Goal: Task Accomplishment & Management: Use online tool/utility

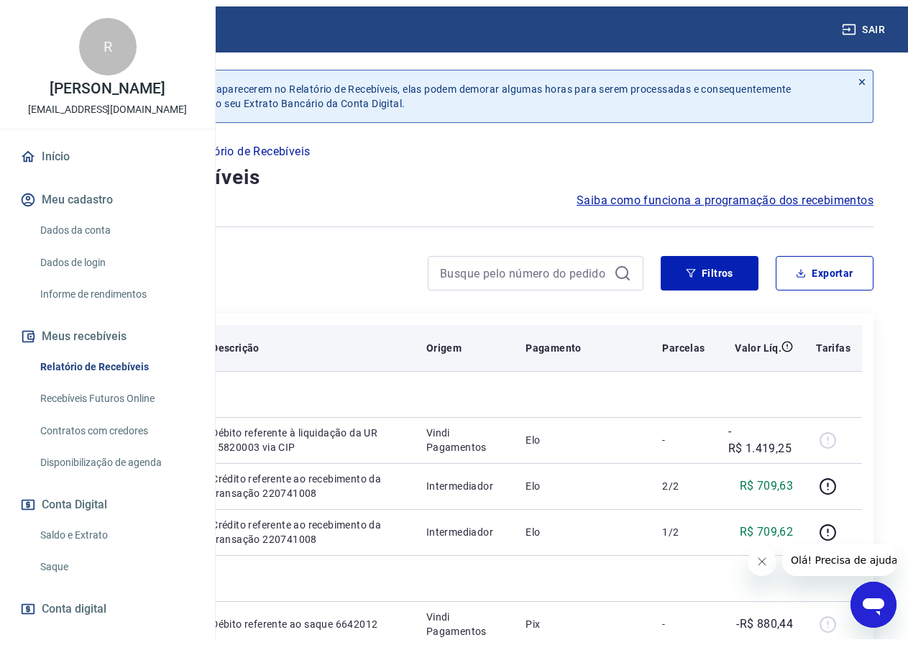
scroll to position [72, 0]
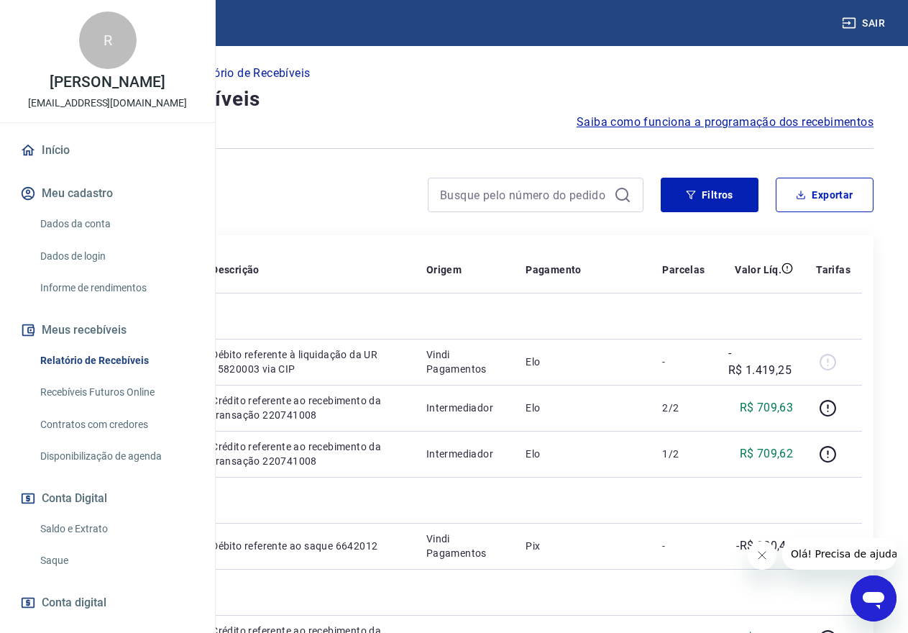
click at [78, 166] on link "Início" at bounding box center [107, 150] width 180 height 32
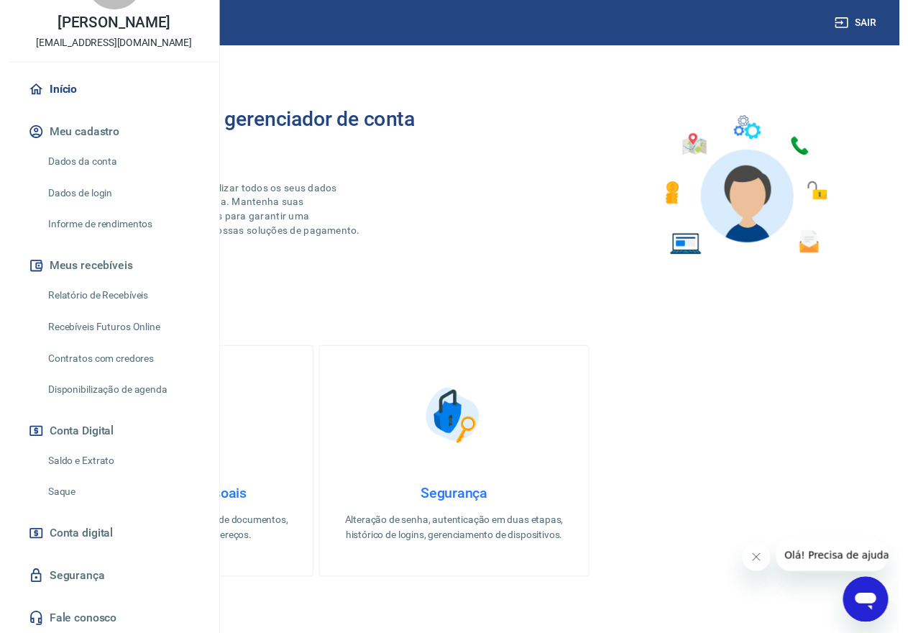
scroll to position [106, 0]
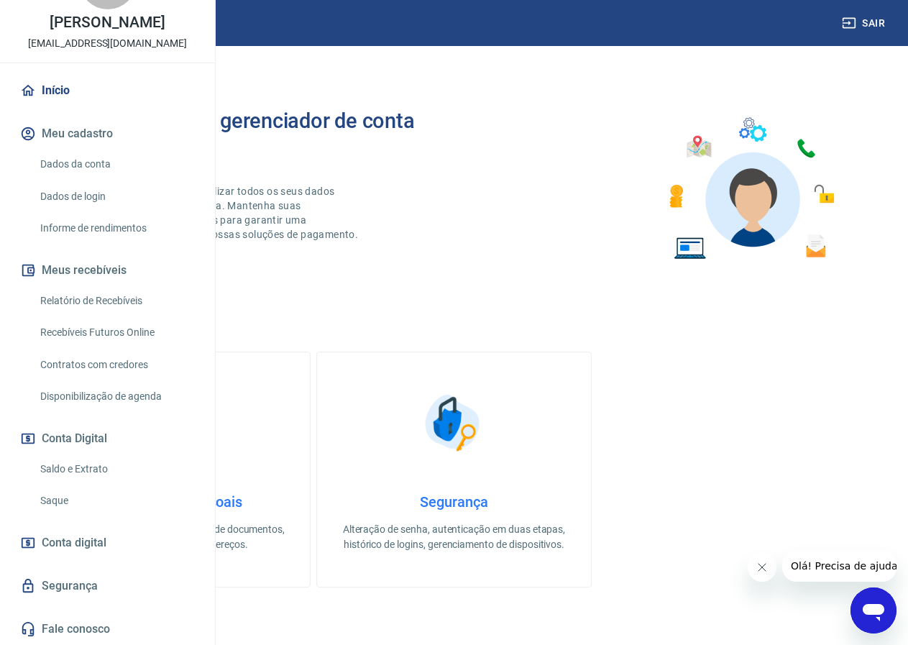
click at [89, 293] on link "Relatório de Recebíveis" at bounding box center [116, 300] width 163 height 29
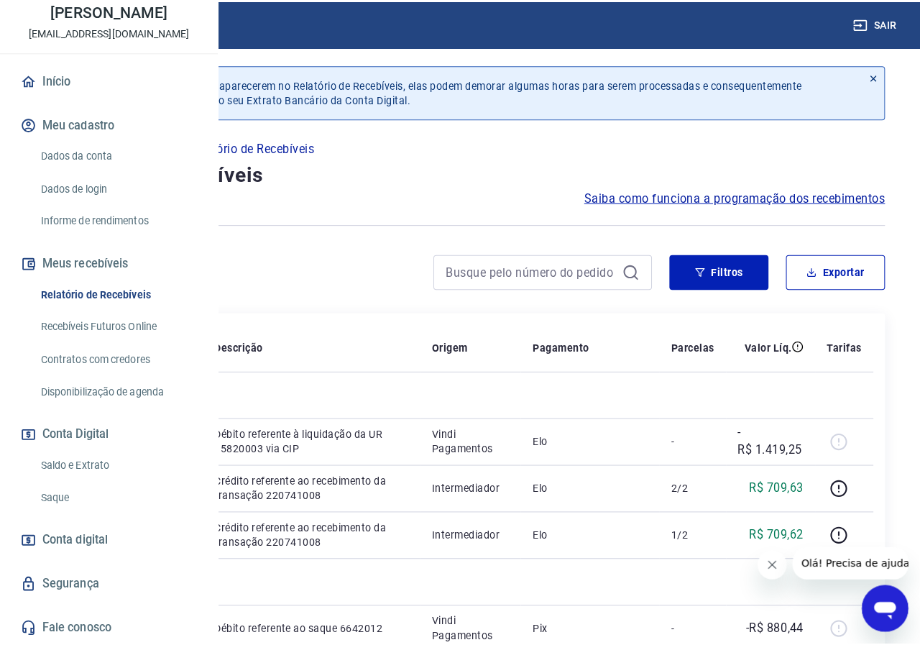
scroll to position [118, 0]
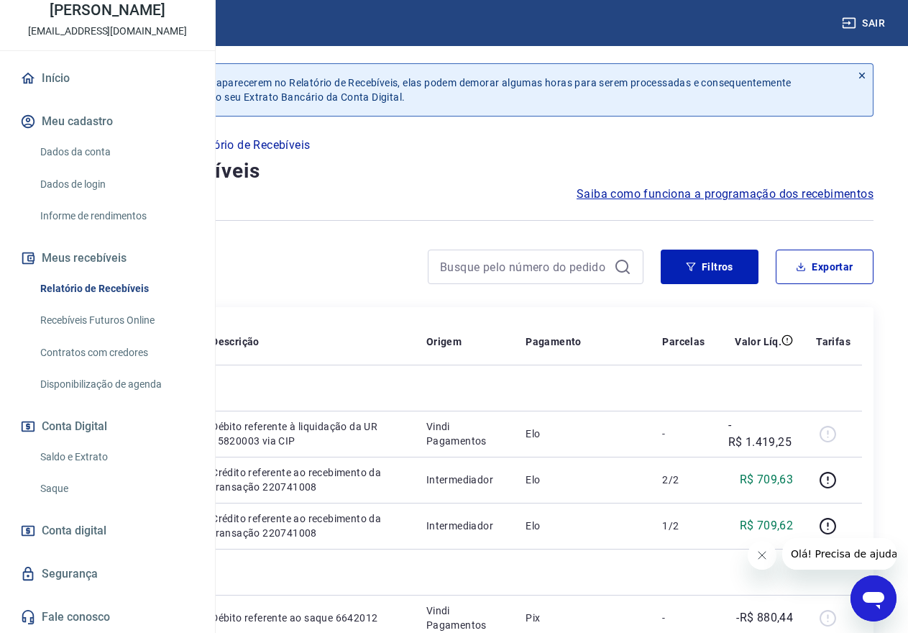
click at [91, 449] on link "Saldo e Extrato" at bounding box center [116, 456] width 163 height 29
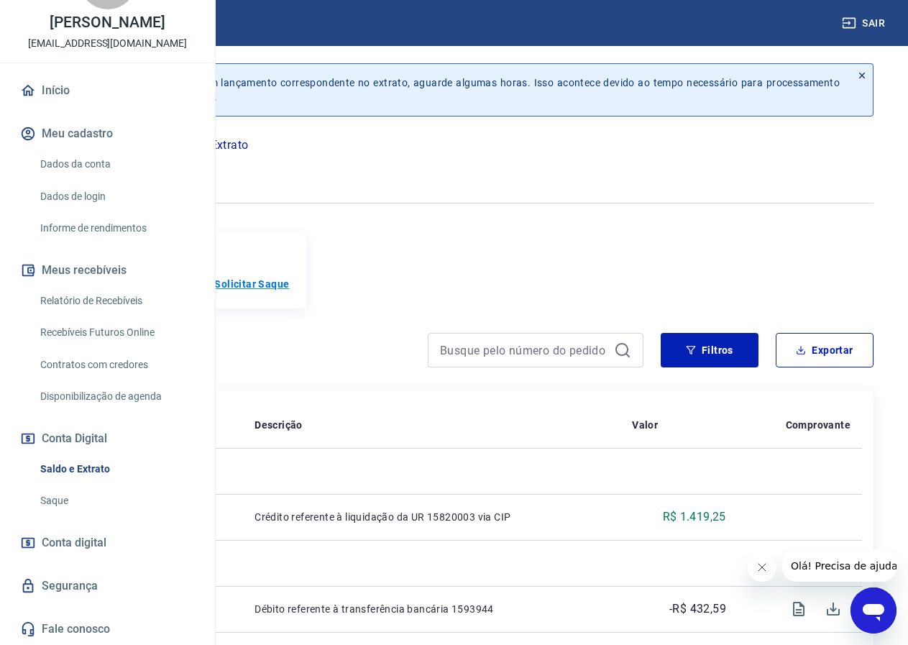
click at [289, 280] on p "Solicitar Saque" at bounding box center [251, 284] width 75 height 14
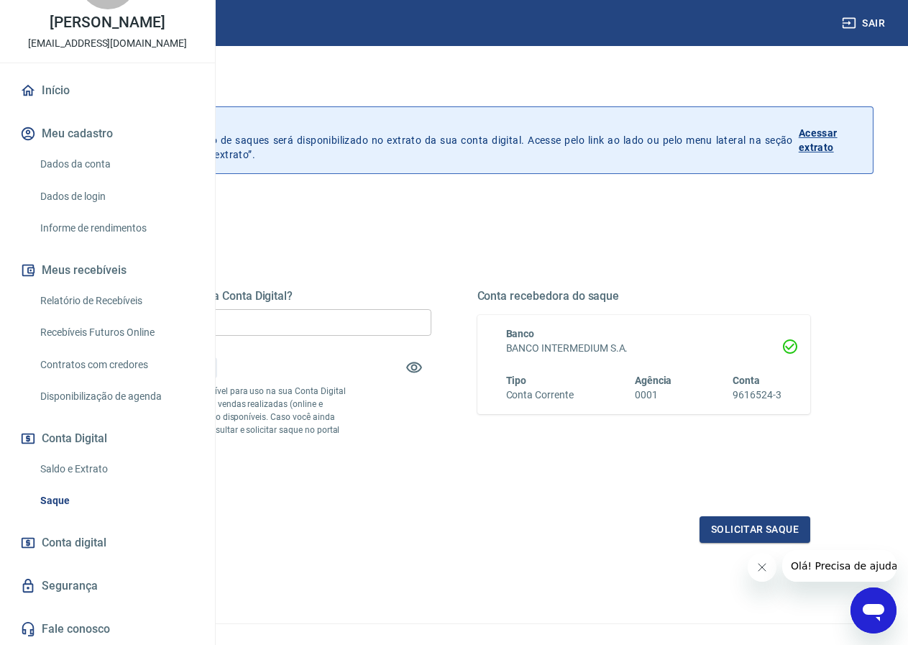
click at [385, 334] on input "R$ 0,00" at bounding box center [265, 322] width 334 height 27
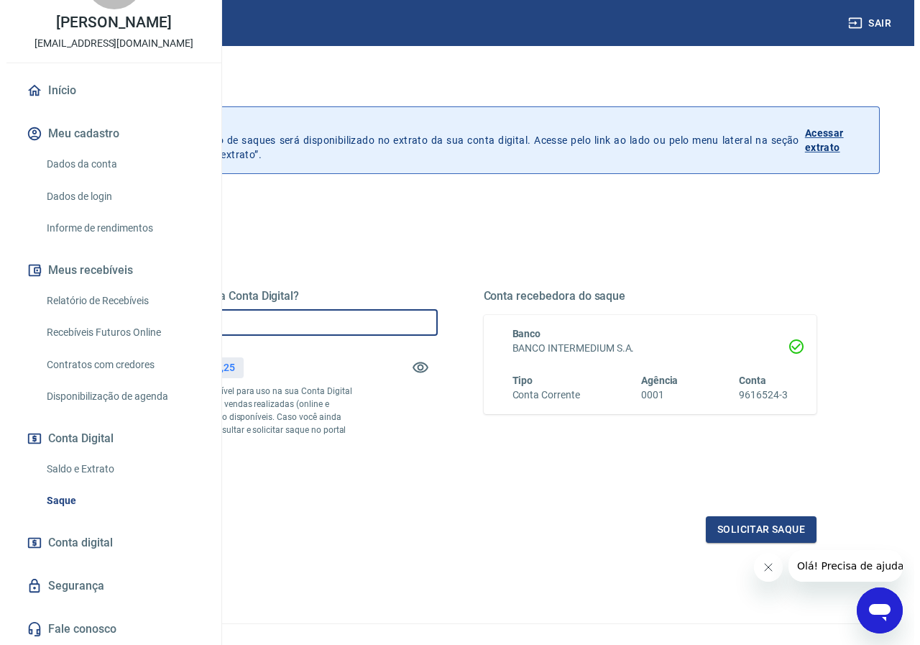
scroll to position [92, 0]
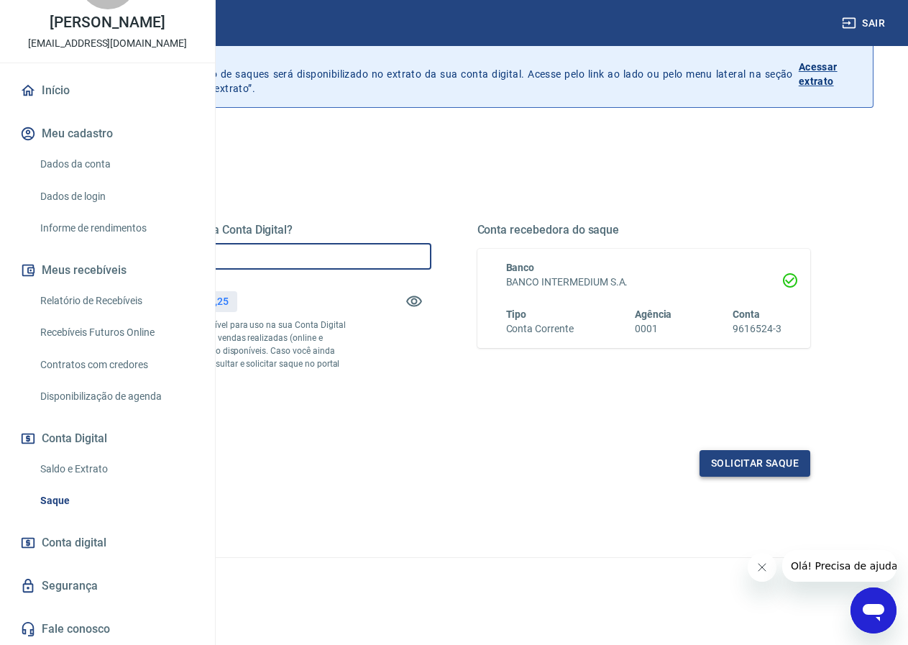
type input "R$ 1.419,25"
click at [761, 464] on button "Solicitar saque" at bounding box center [755, 463] width 111 height 27
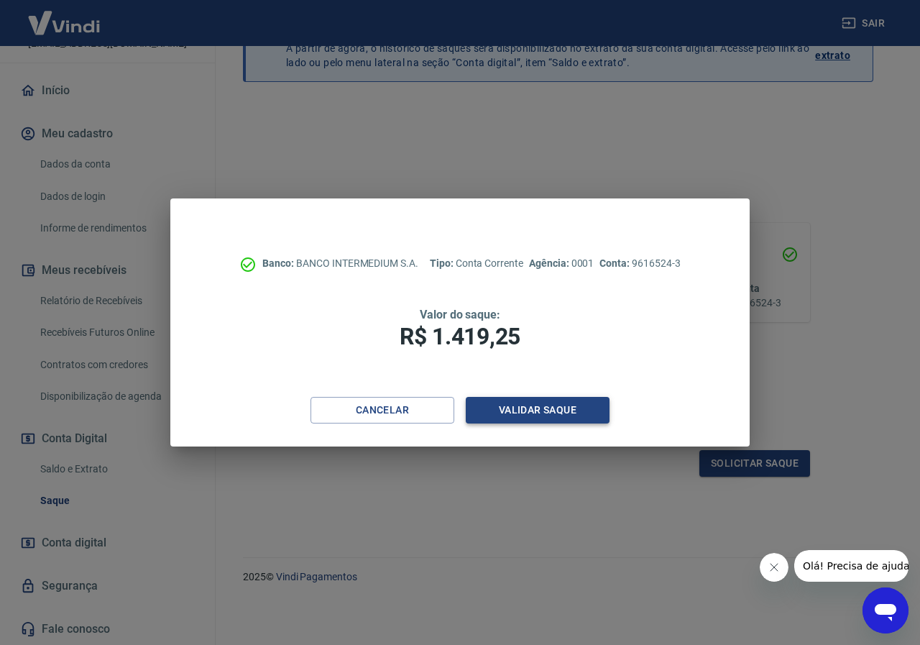
click at [569, 408] on button "Validar saque" at bounding box center [538, 410] width 144 height 27
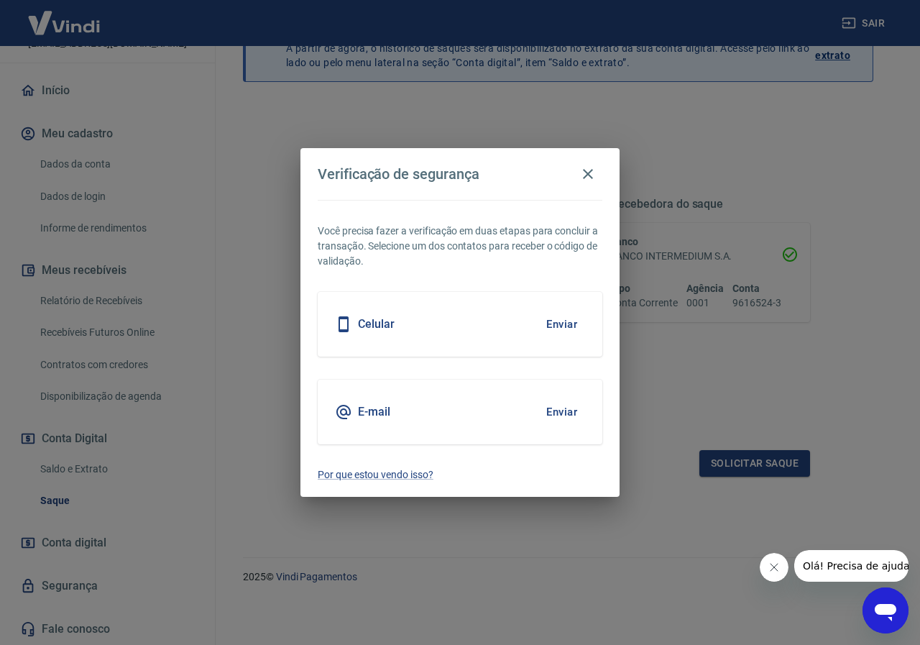
click at [564, 325] on button "Enviar" at bounding box center [562, 324] width 47 height 30
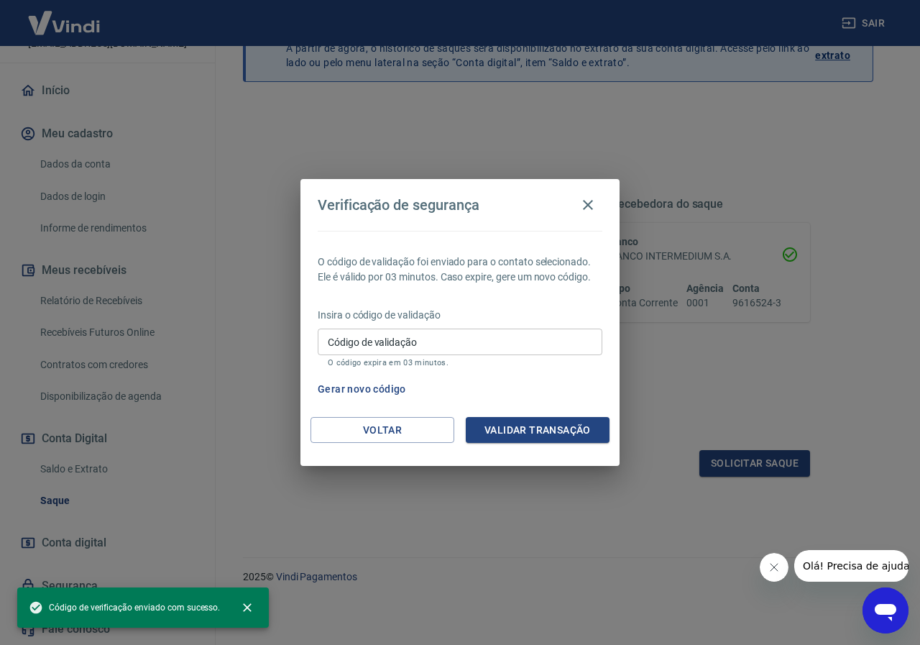
click at [483, 345] on input "Código de validação" at bounding box center [460, 342] width 285 height 27
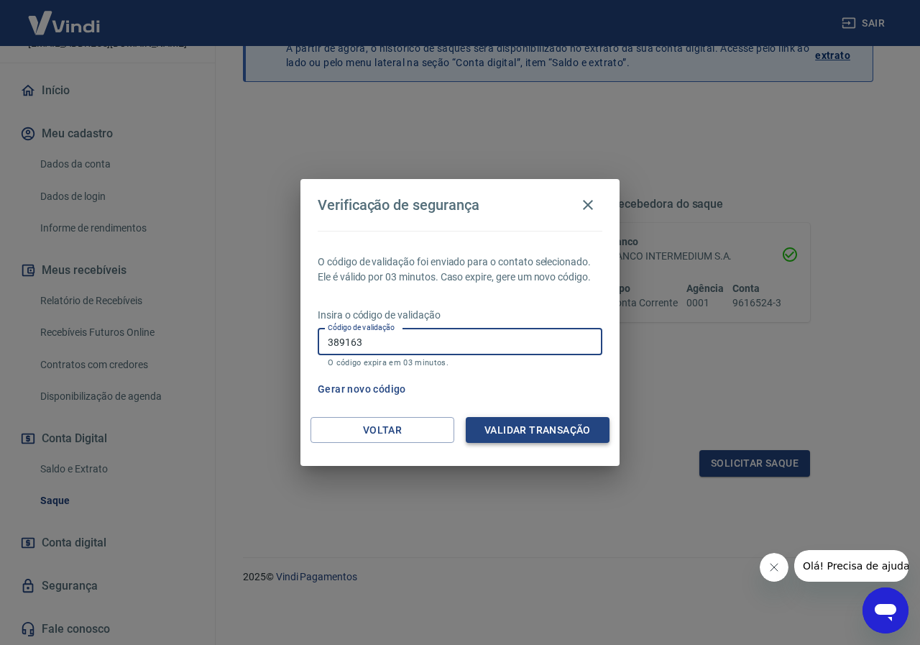
type input "389163"
click at [536, 432] on button "Validar transação" at bounding box center [538, 430] width 144 height 27
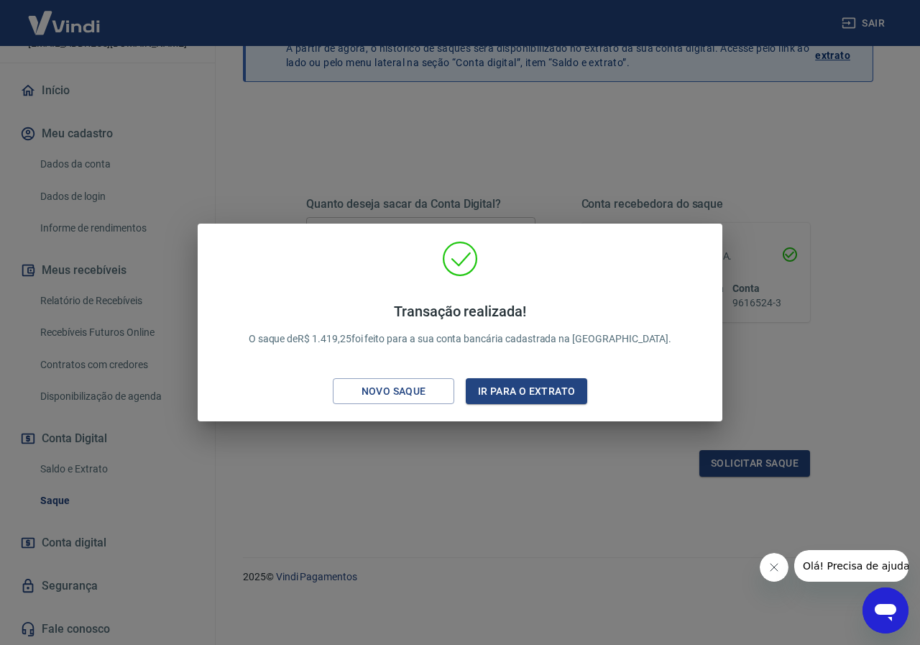
click at [856, 373] on div "Transação realizada! O saque de R$ 1.419,25 foi feito para a sua conta bancária…" at bounding box center [460, 322] width 920 height 645
